Goal: Information Seeking & Learning: Learn about a topic

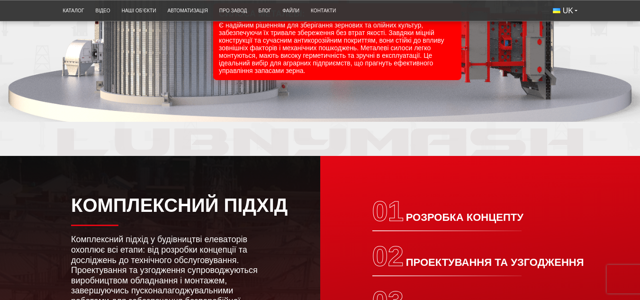
scroll to position [947, 0]
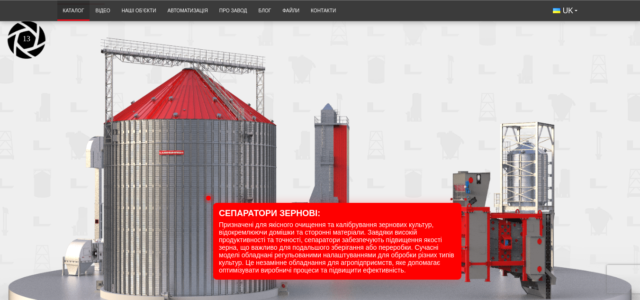
click at [70, 12] on link "Каталог" at bounding box center [73, 11] width 33 height 16
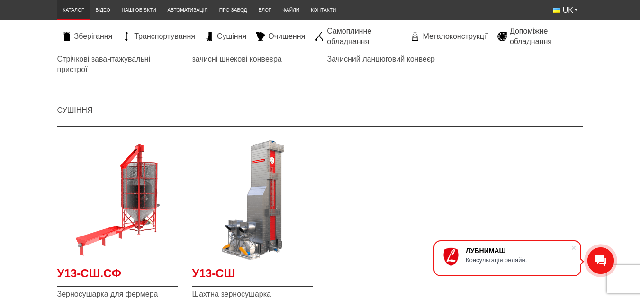
scroll to position [1042, 0]
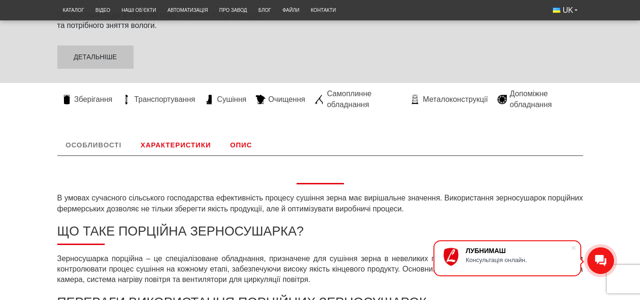
scroll to position [237, 0]
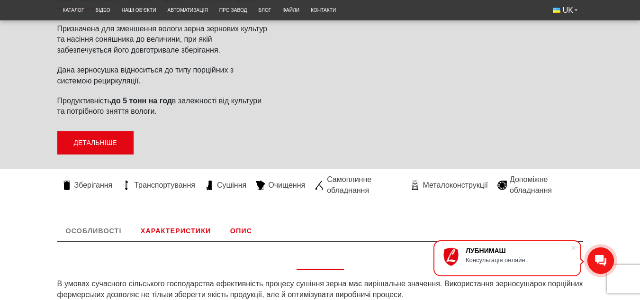
click at [100, 149] on link "Детальніше" at bounding box center [95, 143] width 76 height 24
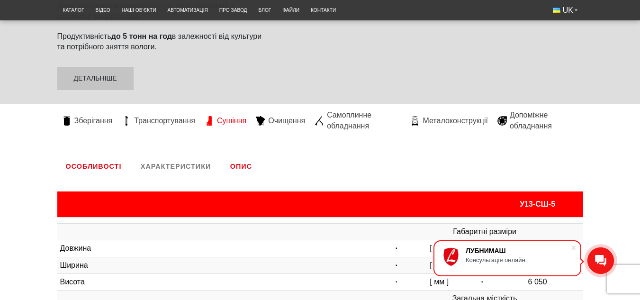
scroll to position [195, 0]
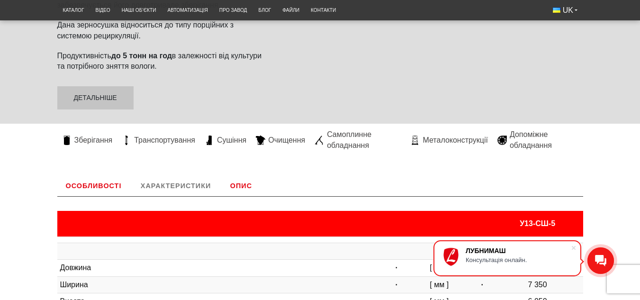
click at [240, 184] on link "Опис" at bounding box center [241, 185] width 39 height 21
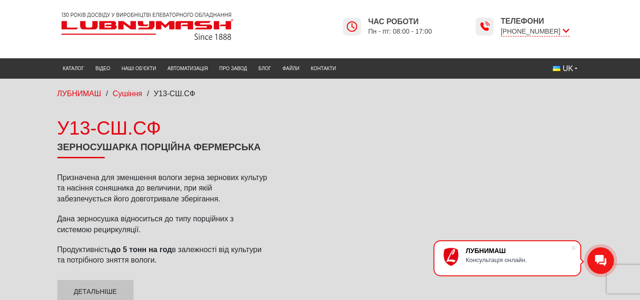
scroll to position [0, 0]
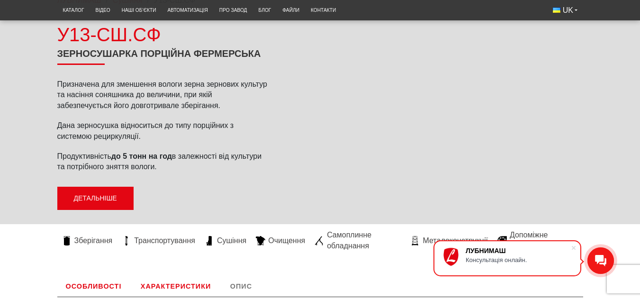
click at [111, 198] on link "Детальніше" at bounding box center [95, 199] width 76 height 24
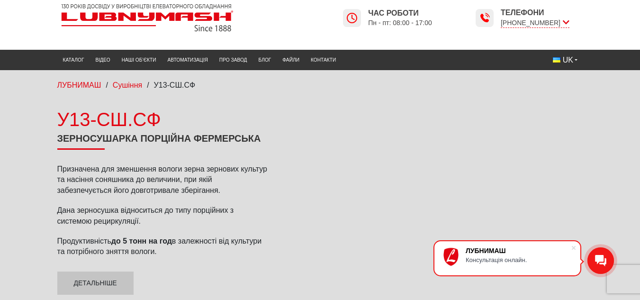
scroll to position [6, 0]
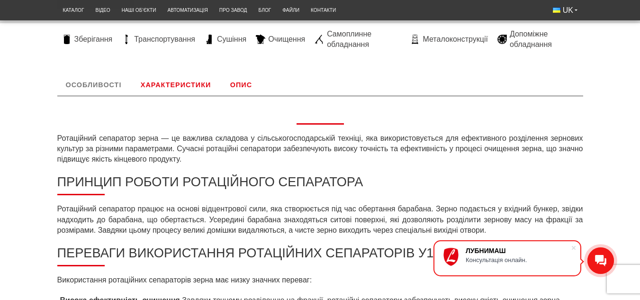
scroll to position [189, 0]
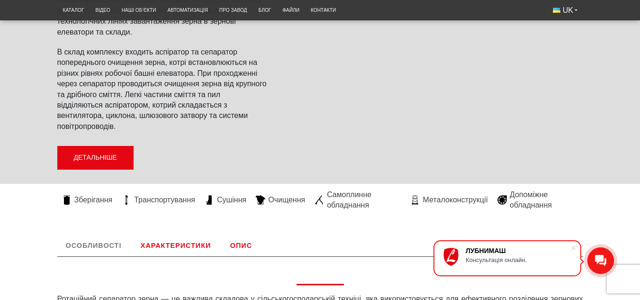
click at [114, 152] on link "Детальніше" at bounding box center [95, 158] width 76 height 24
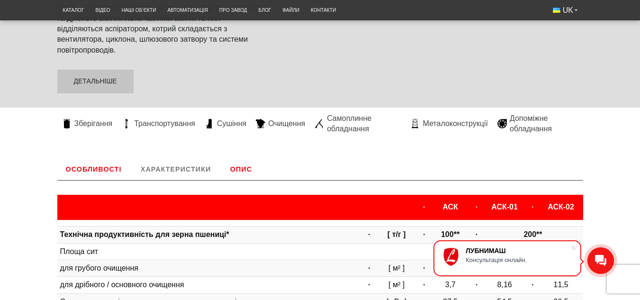
scroll to position [249, 0]
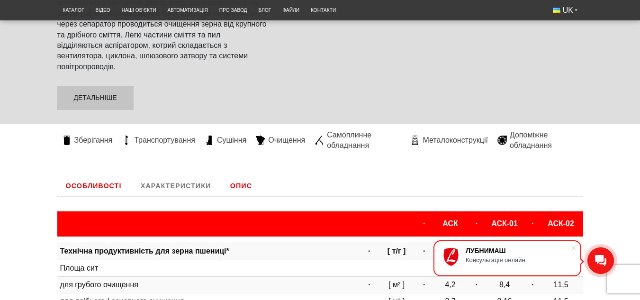
click at [242, 185] on link "Опис" at bounding box center [241, 185] width 39 height 21
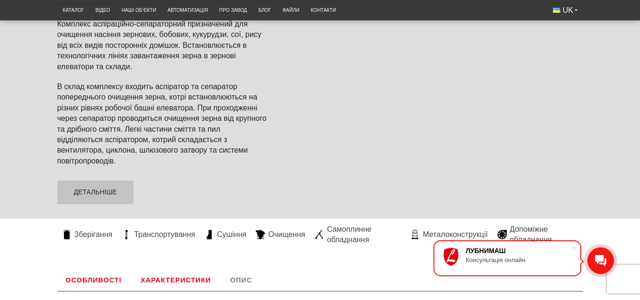
scroll to position [154, 0]
